Goal: Transaction & Acquisition: Obtain resource

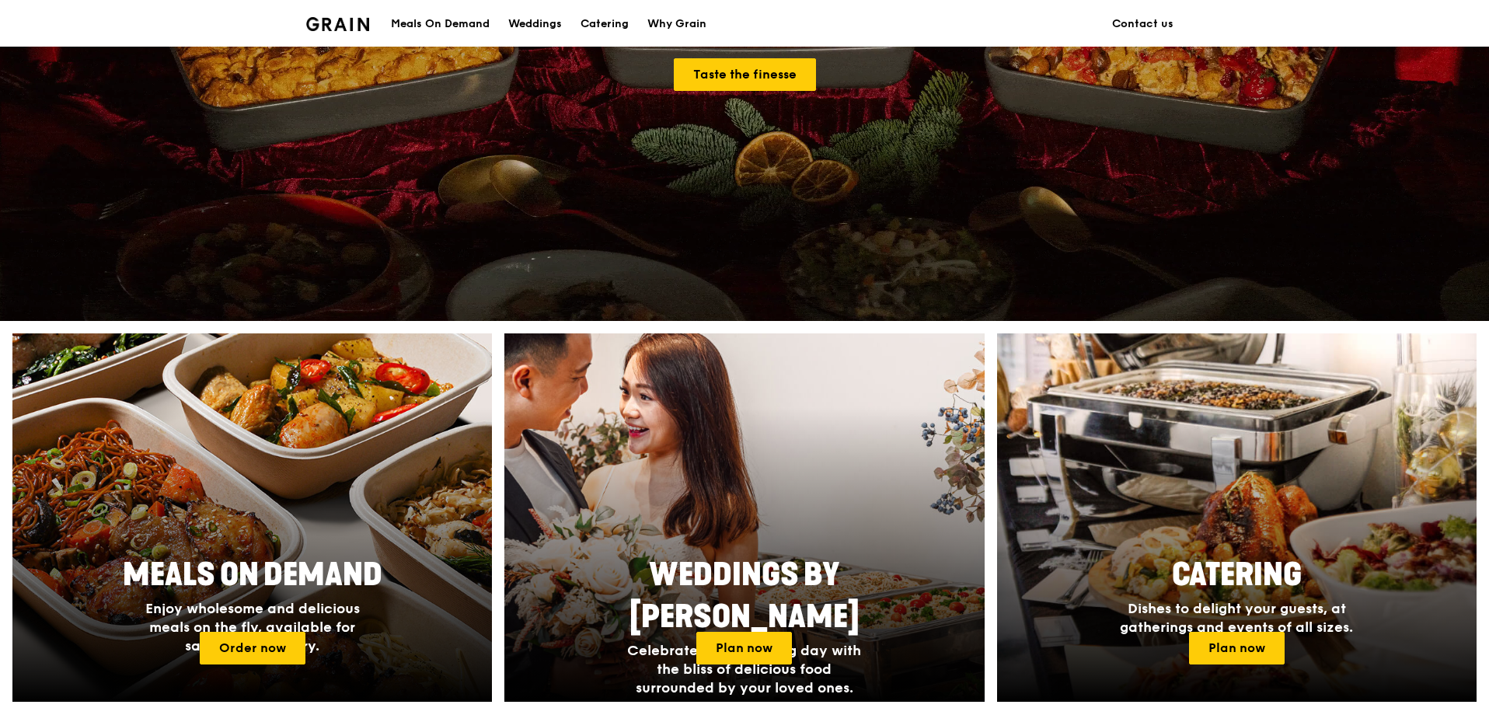
scroll to position [311, 0]
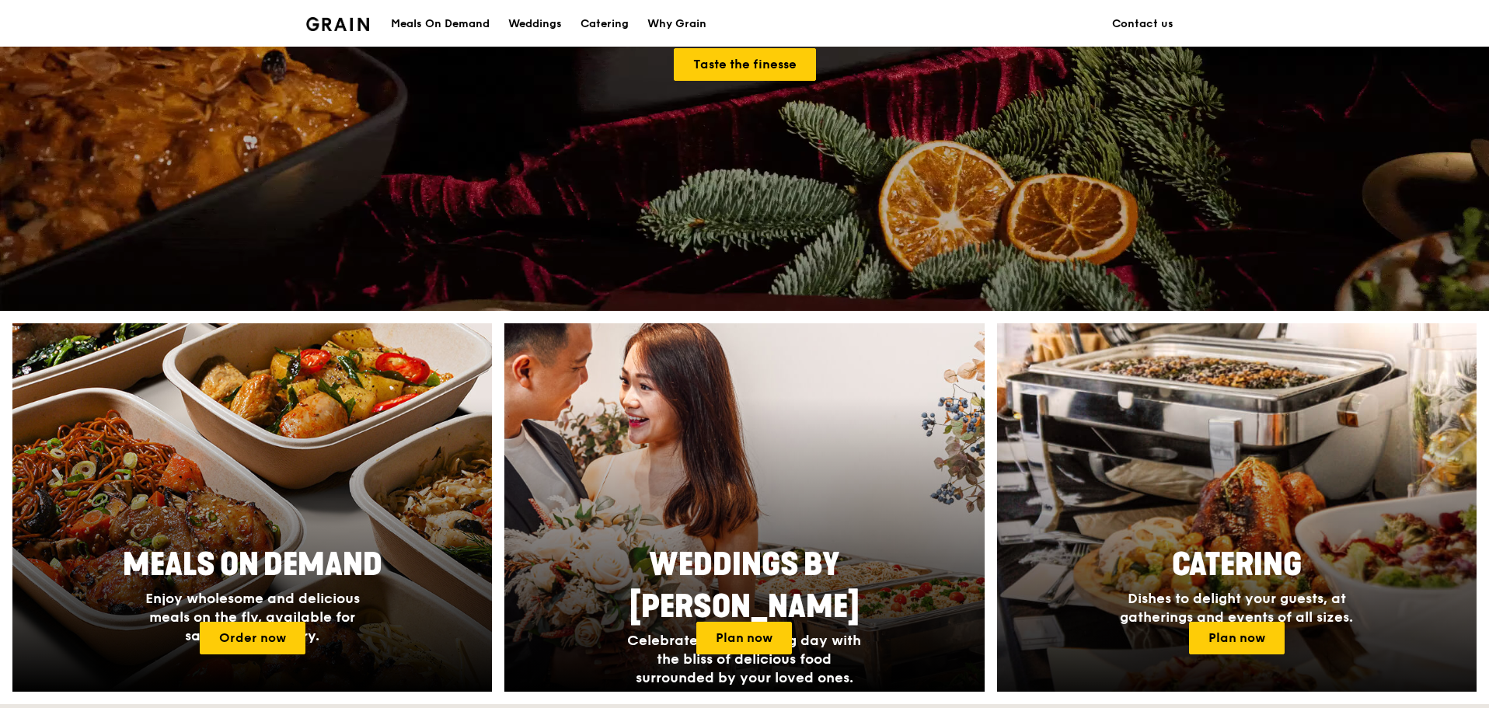
click at [1228, 590] on span "Dishes to delight your guests, at gatherings and events of all sizes." at bounding box center [1236, 608] width 233 height 36
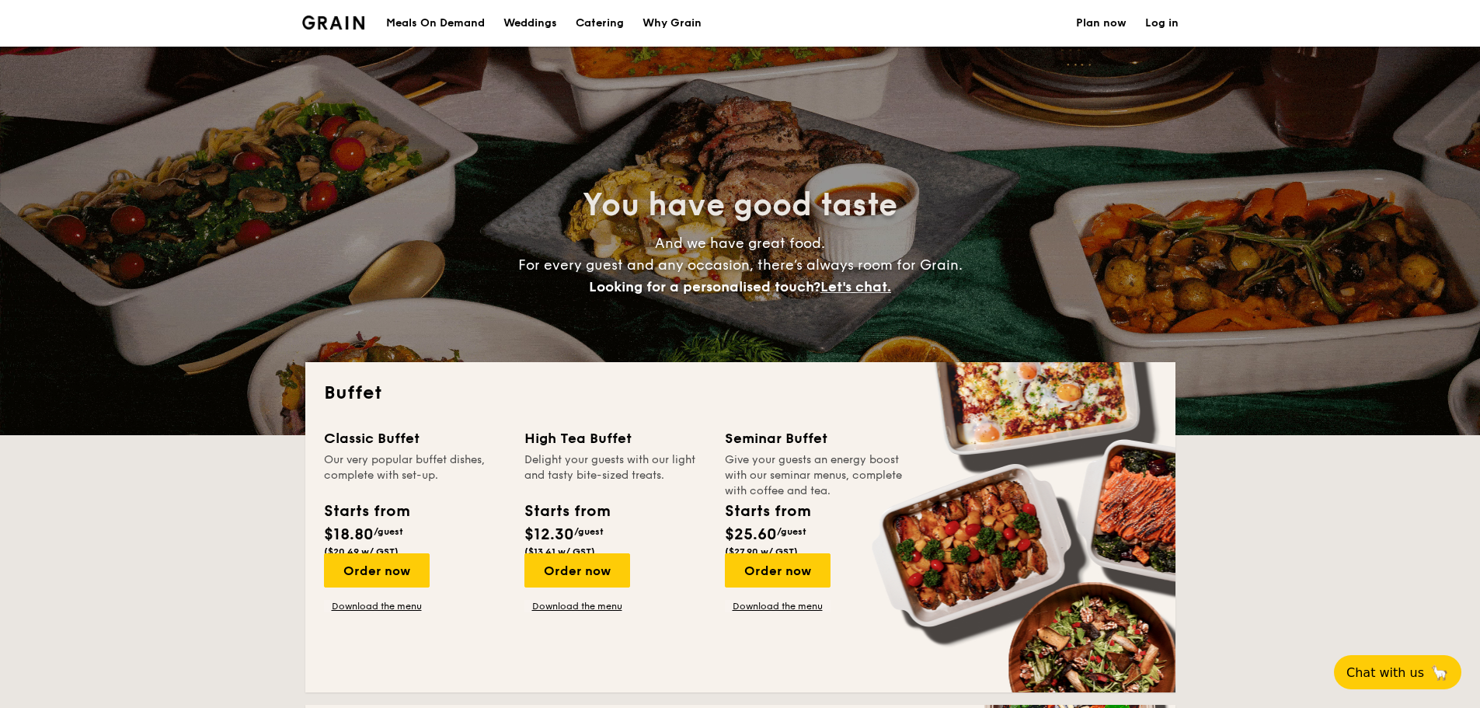
select select
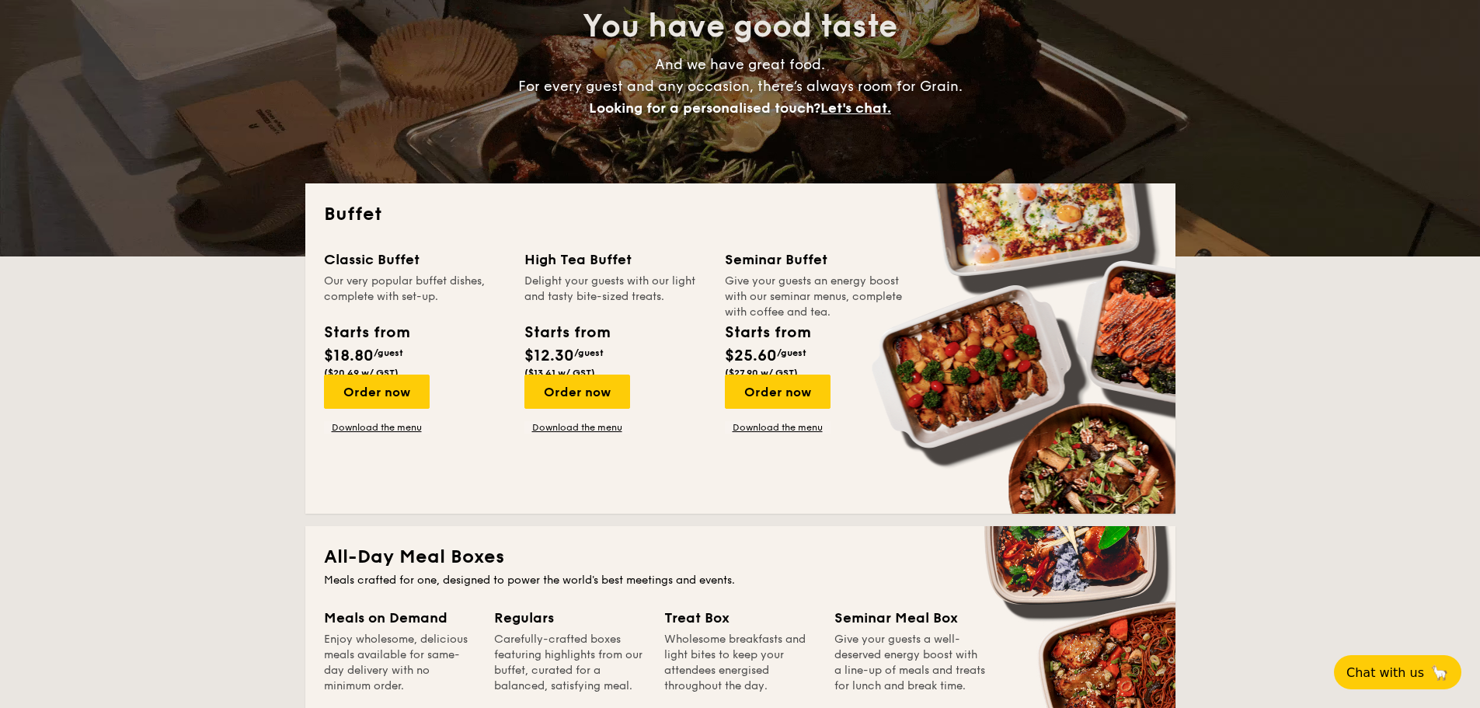
scroll to position [466, 0]
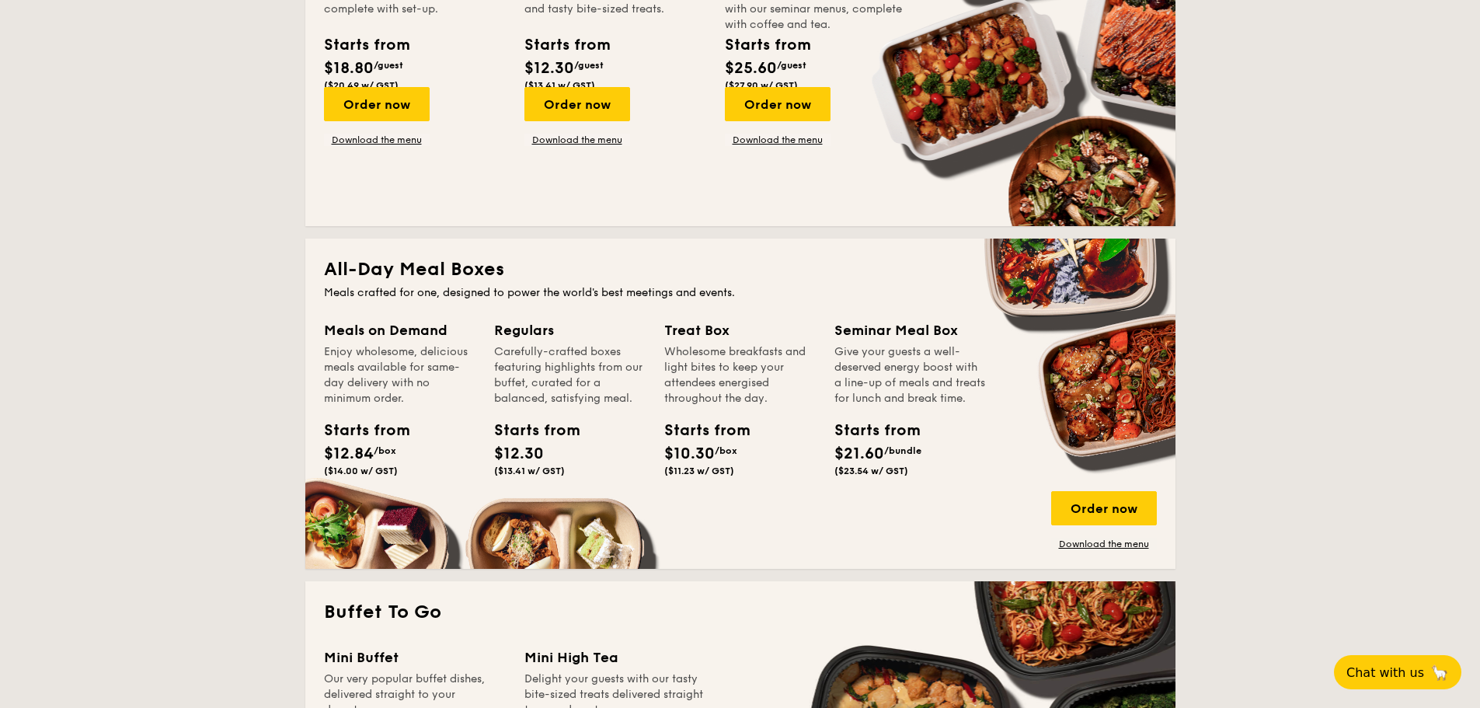
click at [1051, 541] on div "Order now Download the menu" at bounding box center [1104, 520] width 106 height 59
click at [1051, 546] on link "Download the menu" at bounding box center [1104, 544] width 106 height 12
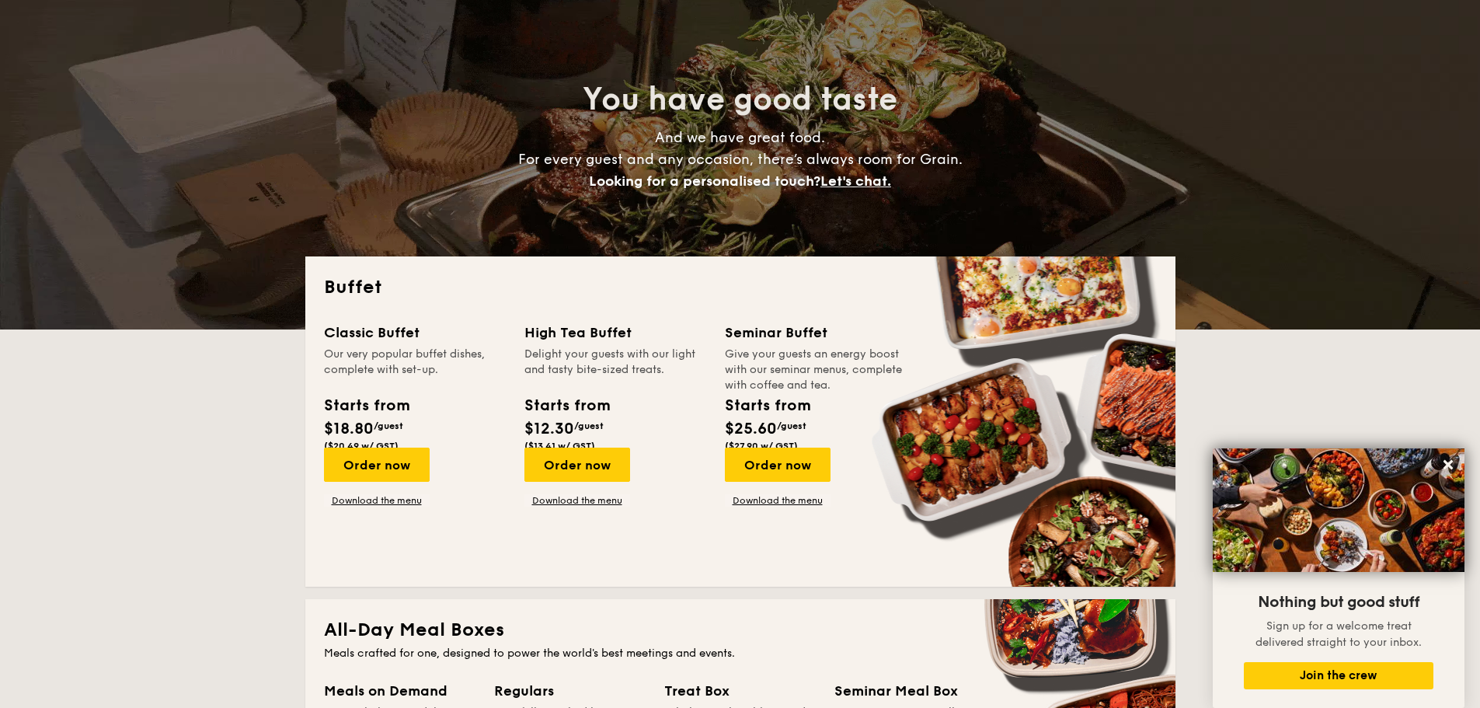
scroll to position [0, 0]
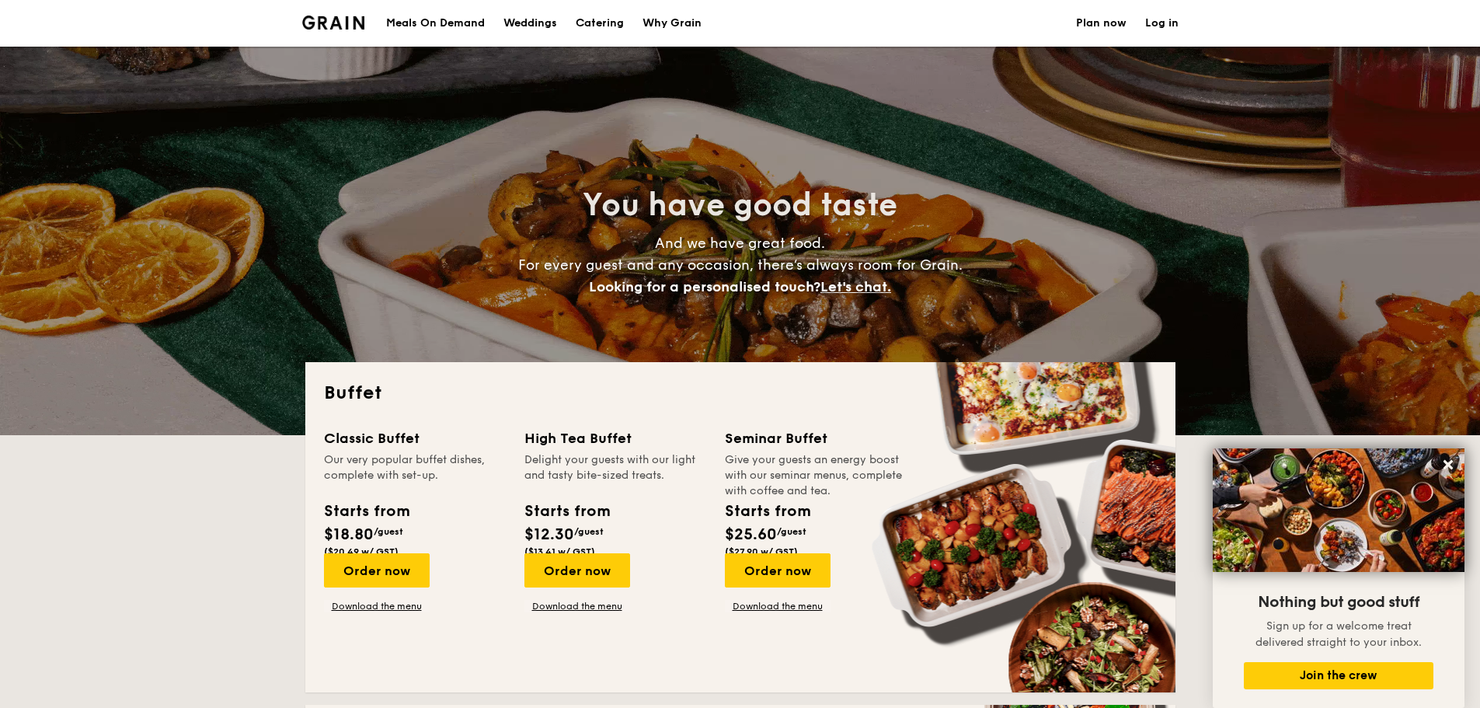
click at [698, 19] on div "Why Grain" at bounding box center [672, 23] width 59 height 47
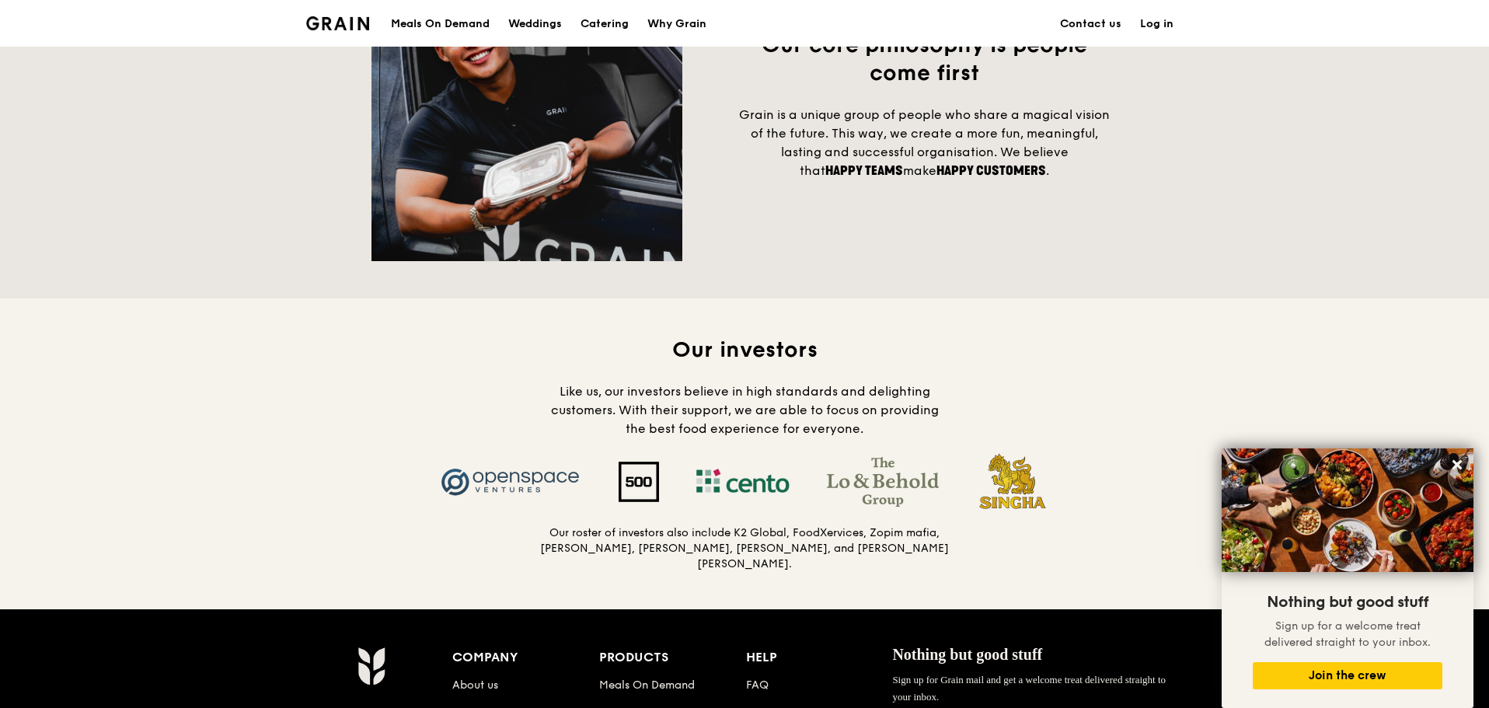
scroll to position [1252, 0]
